Goal: Navigation & Orientation: Find specific page/section

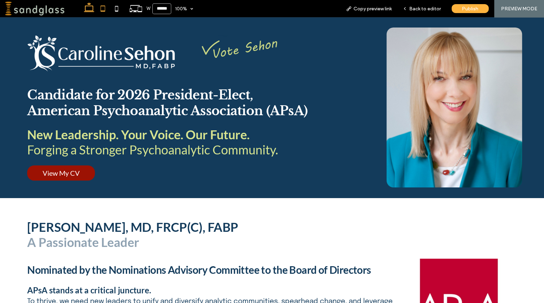
click at [104, 10] on icon at bounding box center [103, 9] width 14 height 14
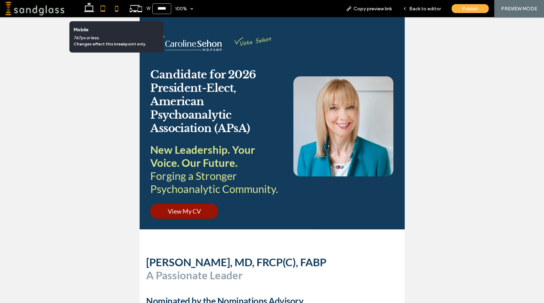
click at [114, 11] on icon at bounding box center [117, 9] width 14 height 14
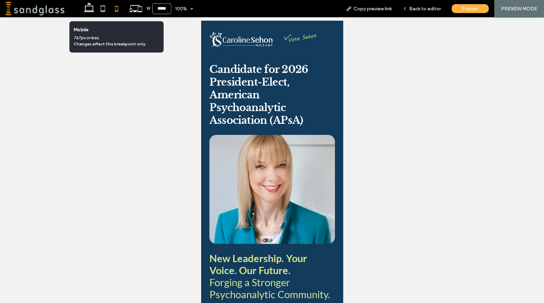
type input "*****"
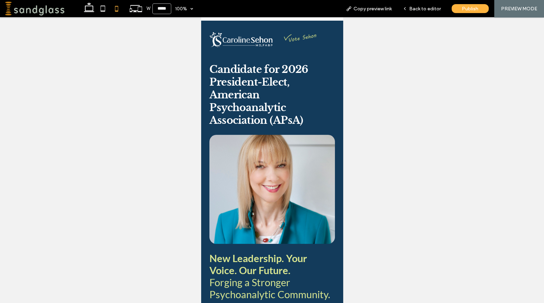
click at [304, 37] on img at bounding box center [263, 40] width 108 height 16
click at [429, 4] on div "Back to editor" at bounding box center [421, 8] width 49 height 17
click at [426, 9] on span "Back to editor" at bounding box center [425, 9] width 32 height 6
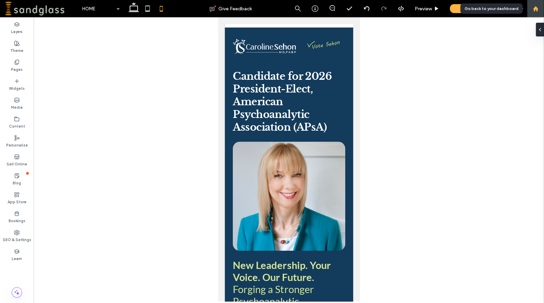
click at [535, 8] on use at bounding box center [534, 8] width 5 height 5
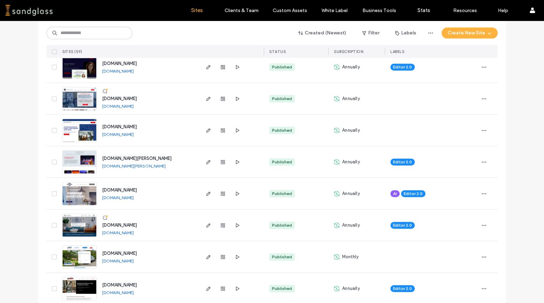
scroll to position [167, 0]
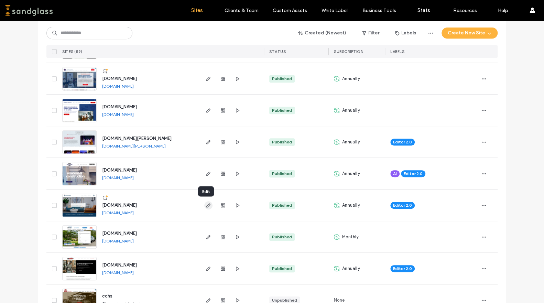
click at [208, 205] on icon "button" at bounding box center [207, 204] width 5 height 5
